Goal: Transaction & Acquisition: Subscribe to service/newsletter

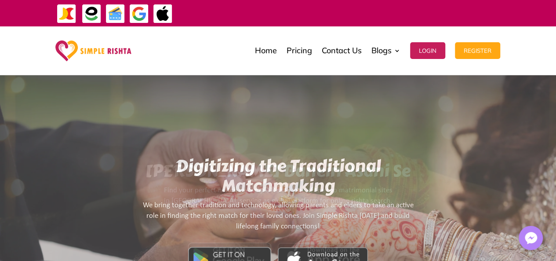
click at [161, 18] on img at bounding box center [163, 14] width 20 height 20
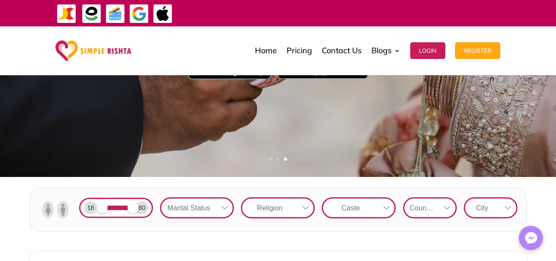
scroll to position [183, 0]
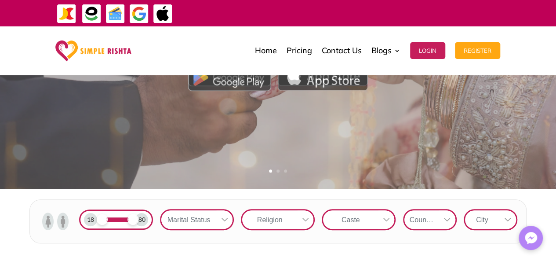
drag, startPoint x: 528, startPoint y: 13, endPoint x: 510, endPoint y: 15, distance: 18.2
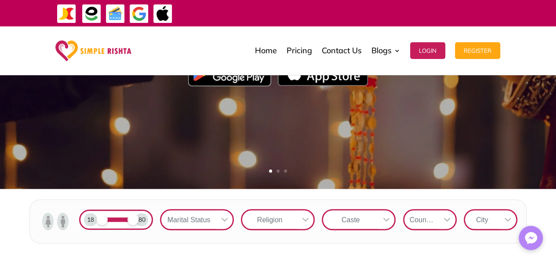
click at [541, 18] on div "ایپ میں پیمنٹ صرف گوگل پے اور ایپل پے کے ذریعے ممکن ہے۔ جاز کیش ، ایزی پیسہ یا …" at bounding box center [278, 13] width 545 height 27
drag, startPoint x: 541, startPoint y: 18, endPoint x: 525, endPoint y: 18, distance: 15.8
click at [525, 18] on div "ایپ میں پیمنٹ صرف گوگل پے اور ایپل پے کے ذریعے ممکن ہے۔ جاز کیش ، ایزی پیسہ یا …" at bounding box center [278, 13] width 545 height 27
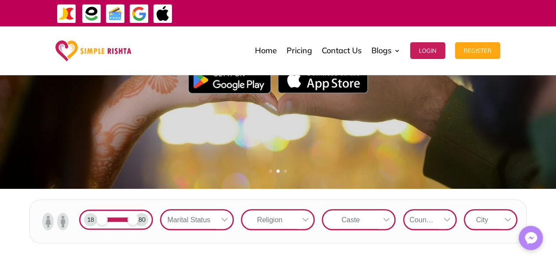
drag, startPoint x: 531, startPoint y: 11, endPoint x: 383, endPoint y: 7, distance: 147.8
click at [383, 7] on div "ایپ میں پیمنٹ صرف گوگل پے اور ایپل پے کے ذریعے ممکن ہے۔ جاز کیش ، ایزی پیسہ یا …" at bounding box center [366, 13] width 339 height 18
copy div "کن ہے۔ جاز کیش ، ایزی پیسہ یا کریڈٹ کارڈ کے ذریعے ویب سائٹ پر ہوگی۔ In-app paym…"
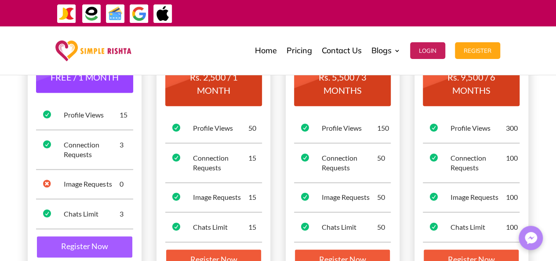
scroll to position [139, 0]
